Goal: Task Accomplishment & Management: Complete application form

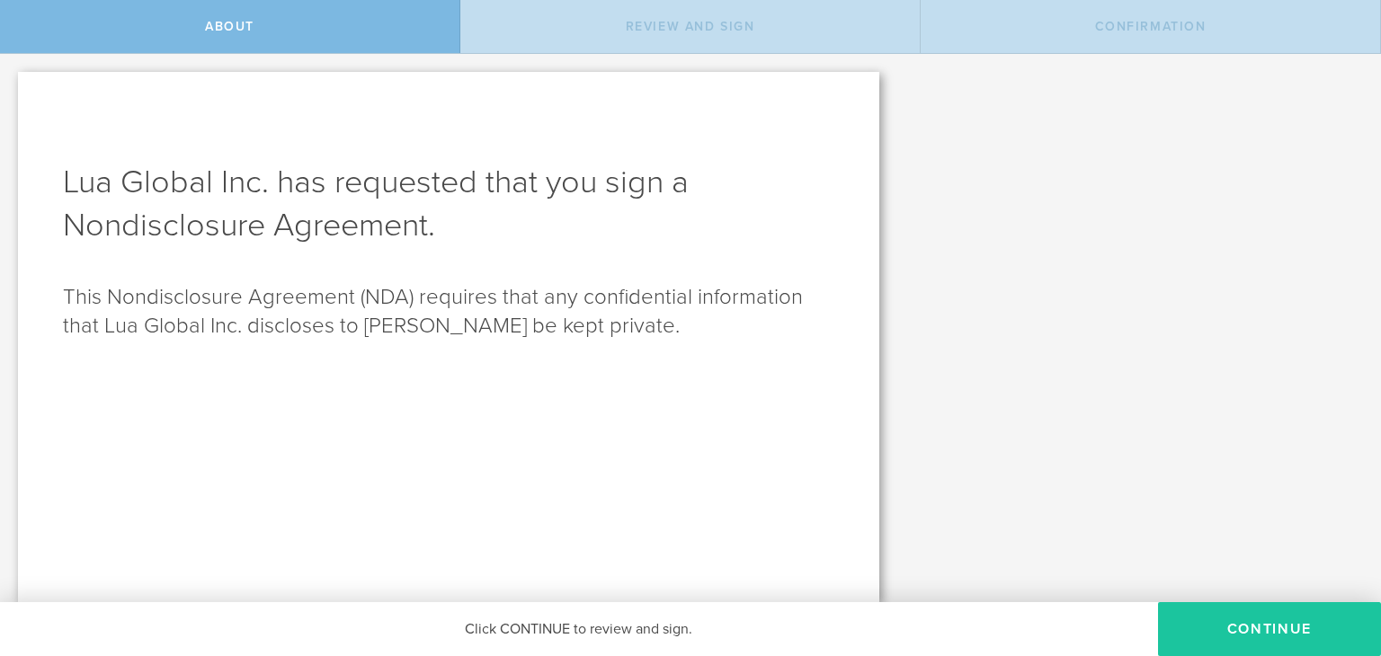
click at [1249, 625] on button "Continue" at bounding box center [1269, 629] width 223 height 54
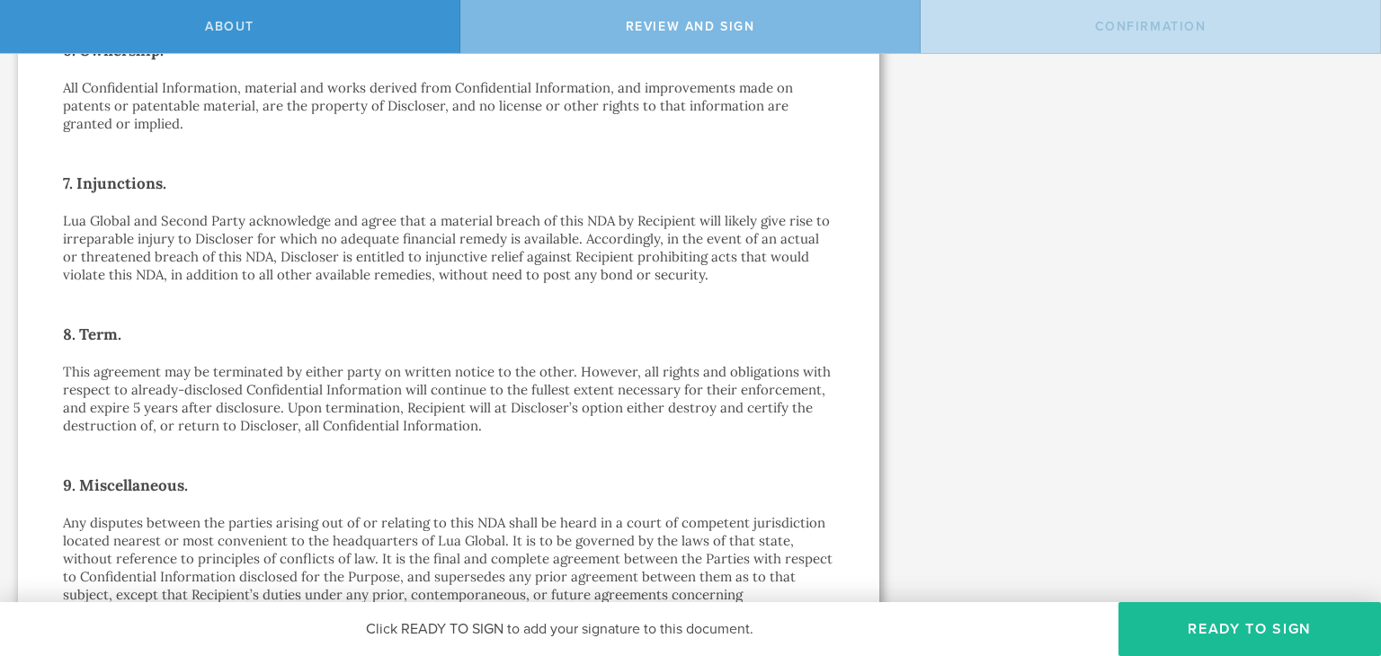
scroll to position [1541, 0]
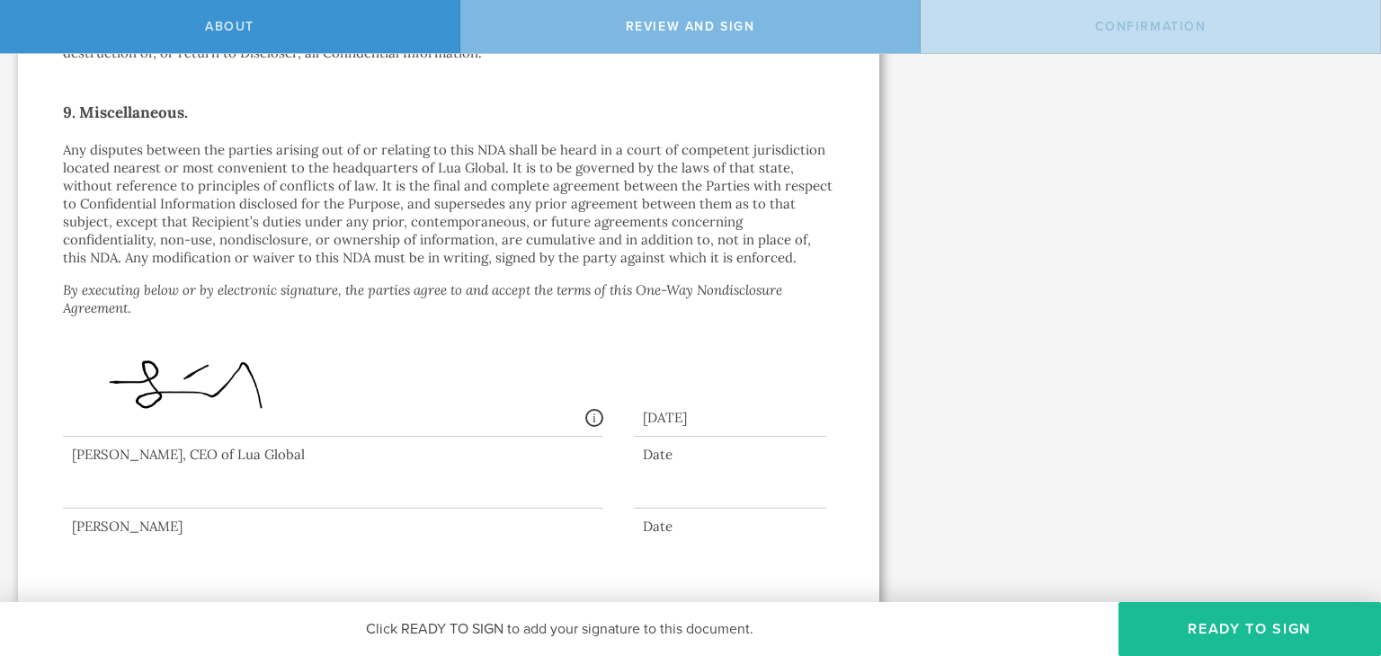
click at [255, 395] on img at bounding box center [255, 391] width 366 height 100
click at [169, 377] on img at bounding box center [255, 391] width 366 height 100
click at [231, 483] on div at bounding box center [333, 473] width 540 height 72
drag, startPoint x: 543, startPoint y: 494, endPoint x: 559, endPoint y: 490, distance: 16.8
click at [544, 493] on div at bounding box center [333, 473] width 540 height 72
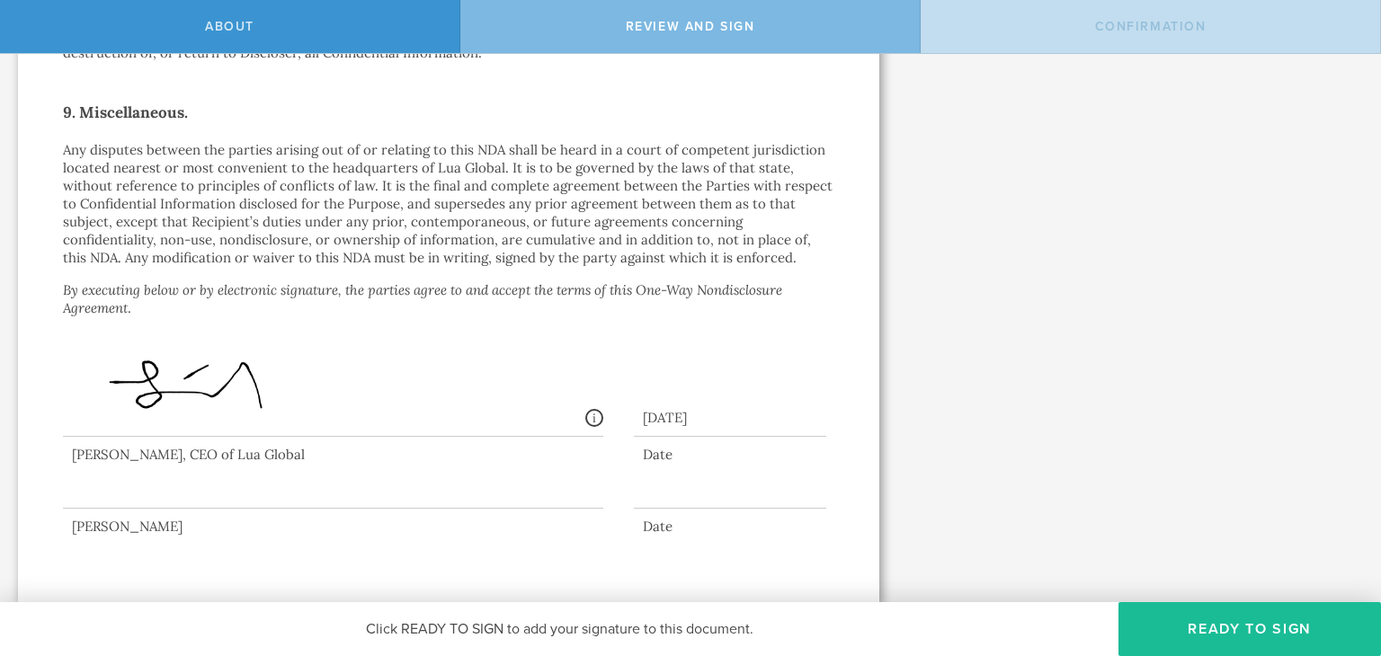
click at [706, 450] on div at bounding box center [448, 477] width 771 height 81
click at [720, 415] on div "[DATE]" at bounding box center [730, 414] width 193 height 46
click at [711, 492] on div at bounding box center [730, 495] width 193 height 28
click at [1275, 636] on button "Ready to Sign" at bounding box center [1249, 629] width 262 height 54
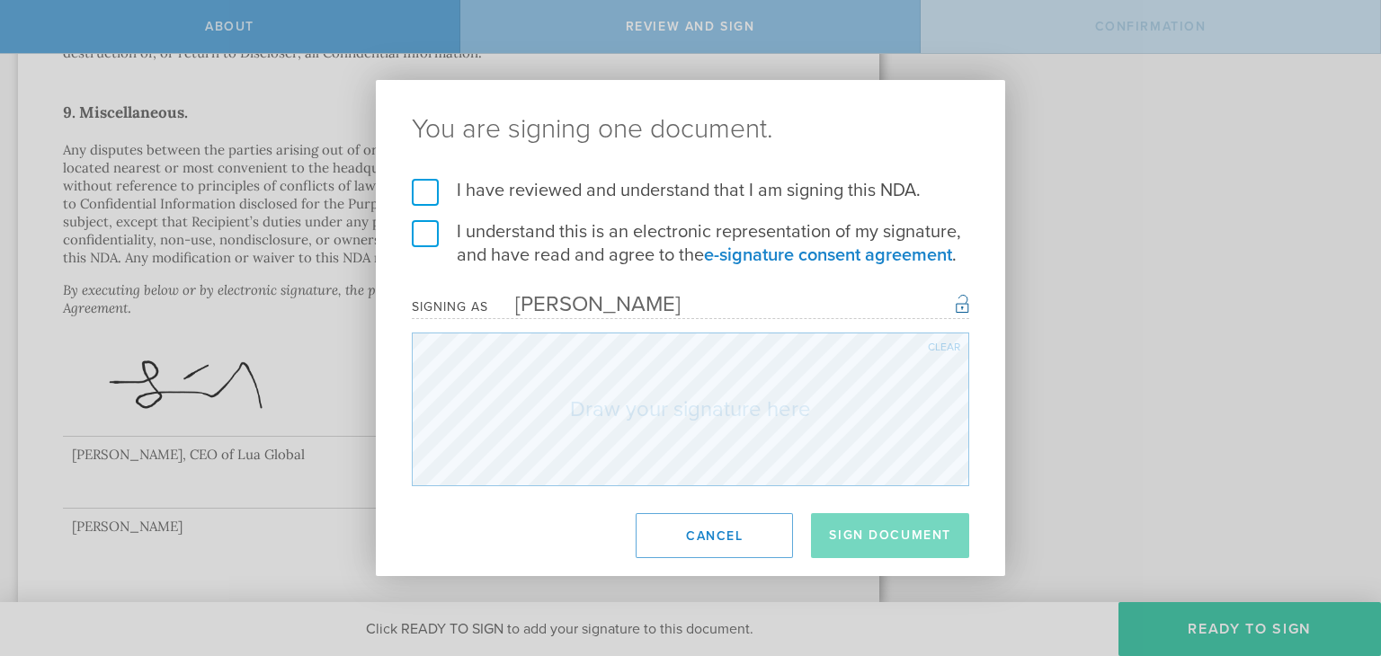
click at [428, 182] on label "I have reviewed and understand that I am signing this NDA." at bounding box center [690, 190] width 557 height 23
click at [0, 0] on input "I have reviewed and understand that I am signing this NDA." at bounding box center [0, 0] width 0 height 0
drag, startPoint x: 426, startPoint y: 217, endPoint x: 437, endPoint y: 242, distance: 27.4
click at [426, 217] on form "I have reviewed and understand that I am signing this NDA. I understand this is…" at bounding box center [690, 332] width 557 height 307
click at [428, 229] on label "I understand this is an electronic representation of my signature, and have rea…" at bounding box center [690, 243] width 557 height 47
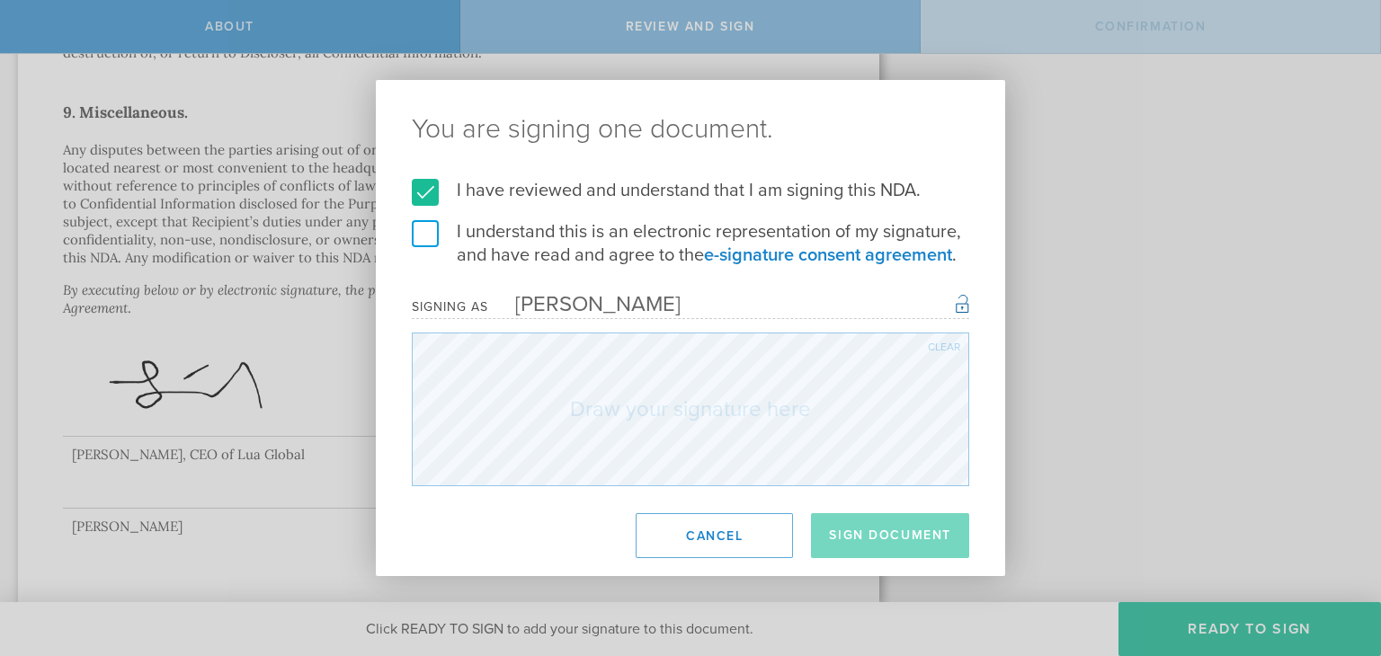
click at [0, 0] on input "I understand this is an electronic representation of my signature, and have rea…" at bounding box center [0, 0] width 0 height 0
click at [946, 349] on div "Clear" at bounding box center [944, 347] width 32 height 11
drag, startPoint x: 941, startPoint y: 345, endPoint x: 928, endPoint y: 351, distance: 14.9
click at [940, 347] on div "Clear" at bounding box center [944, 347] width 32 height 11
click at [909, 547] on button "Sign Document" at bounding box center [890, 535] width 158 height 45
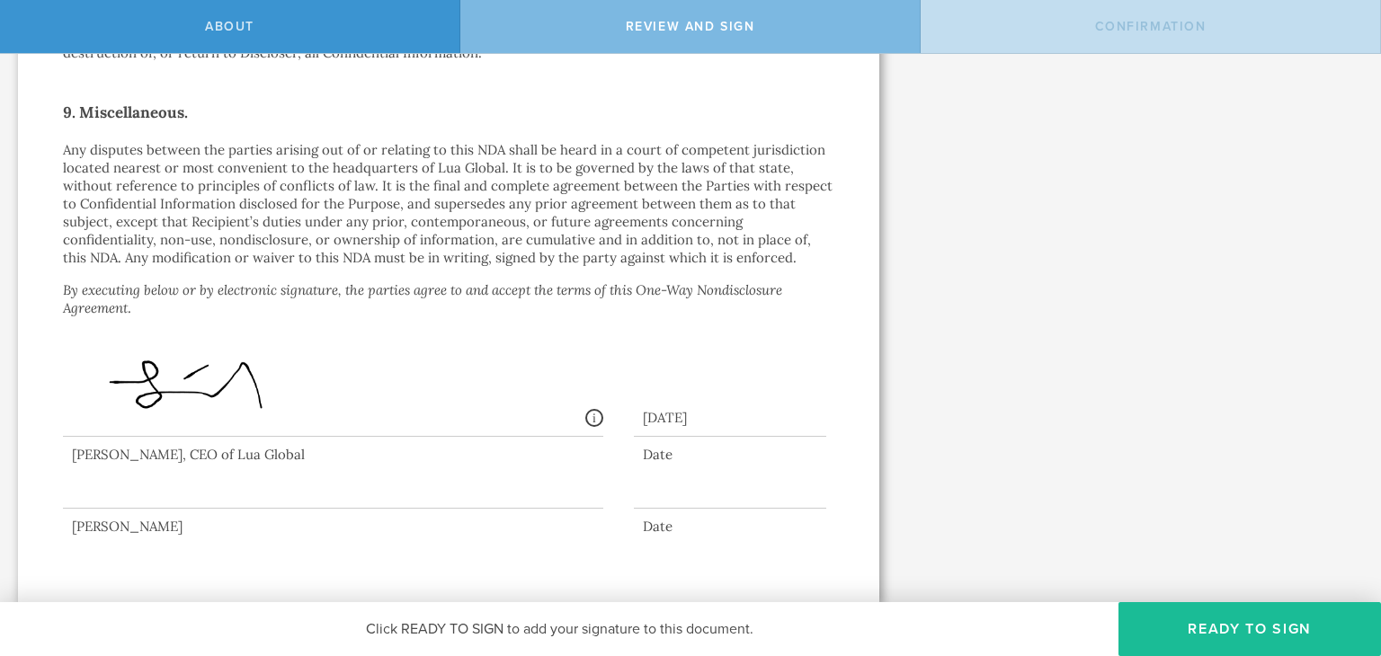
scroll to position [0, 0]
